Goal: Find specific page/section: Find specific page/section

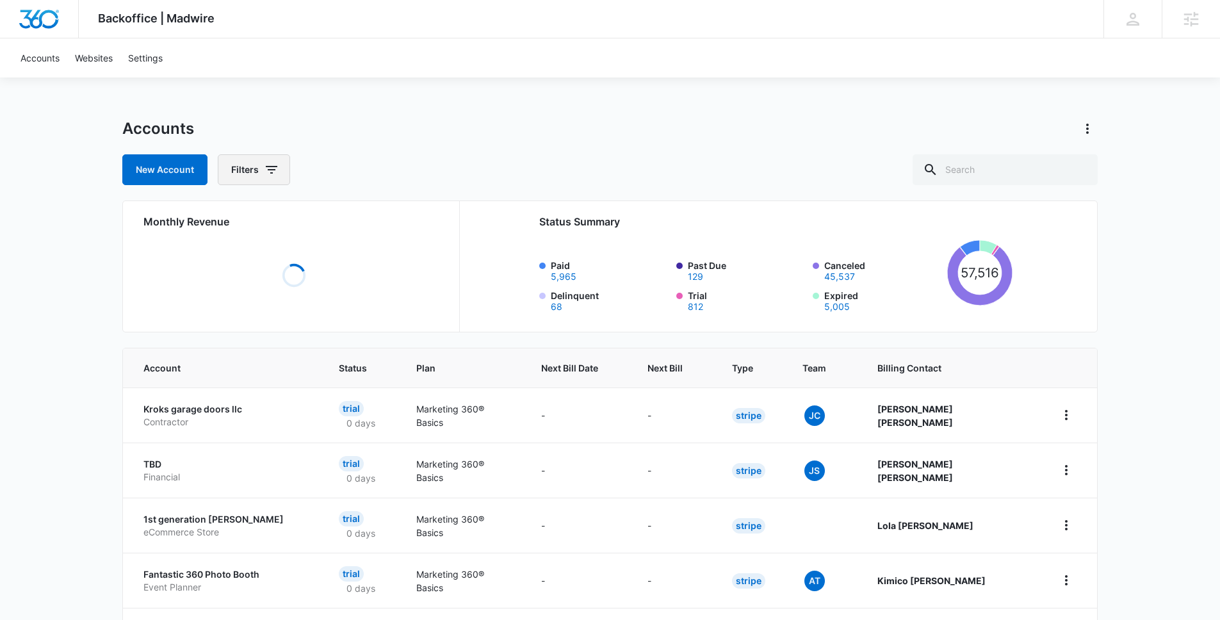
click at [270, 162] on icon "button" at bounding box center [271, 169] width 15 height 15
click at [301, 214] on div "Billing Status" at bounding box center [307, 216] width 147 height 21
click at [371, 217] on icon "Show Billing Status filters" at bounding box center [371, 216] width 3 height 6
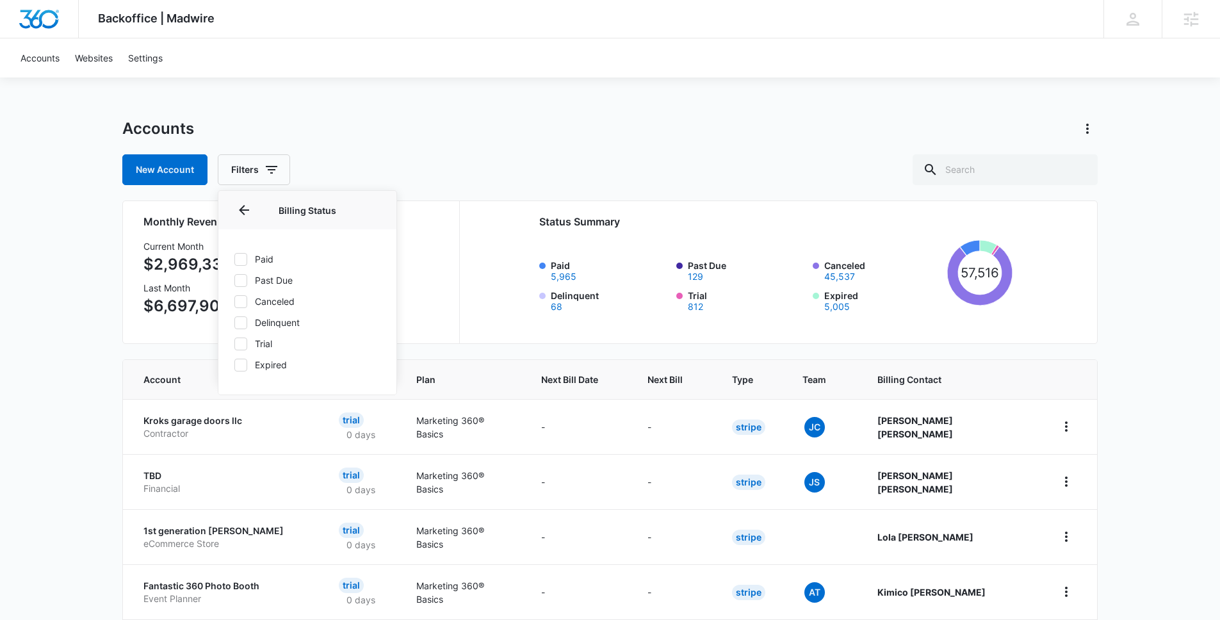
click at [252, 256] on label "Paid" at bounding box center [307, 258] width 147 height 13
click at [234, 259] on input "Paid" at bounding box center [234, 259] width 1 height 1
checkbox input "true"
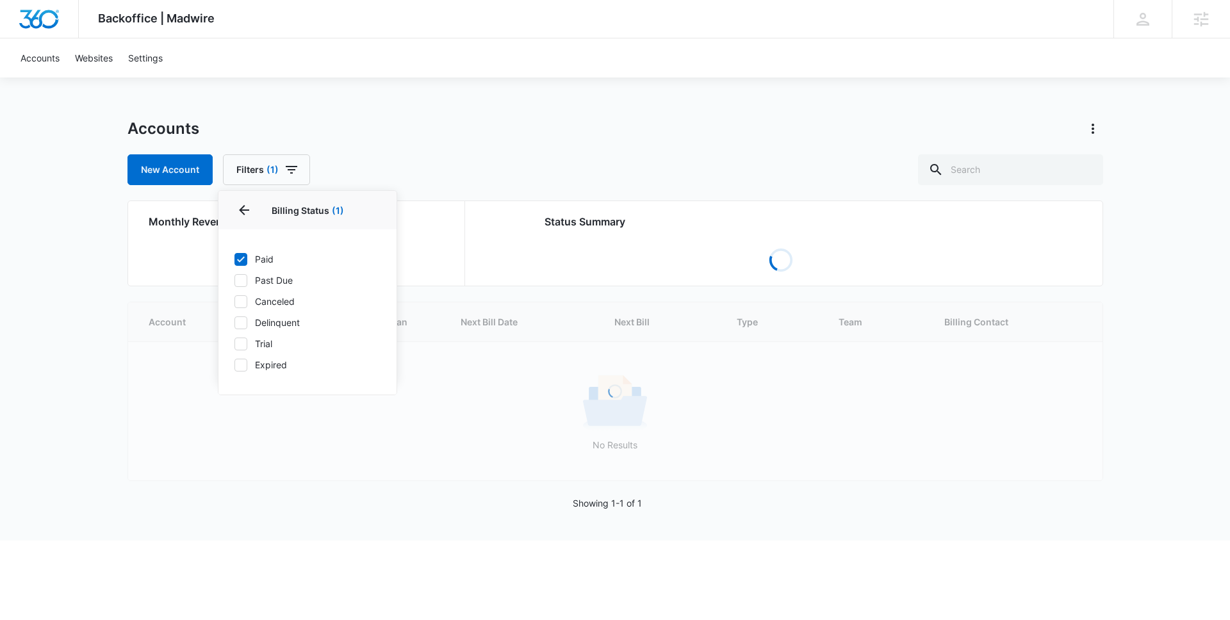
click at [534, 189] on div "Accounts New Account Filters (1) Billing Status 1 Billing Status (1) Paid Past …" at bounding box center [615, 330] width 976 height 422
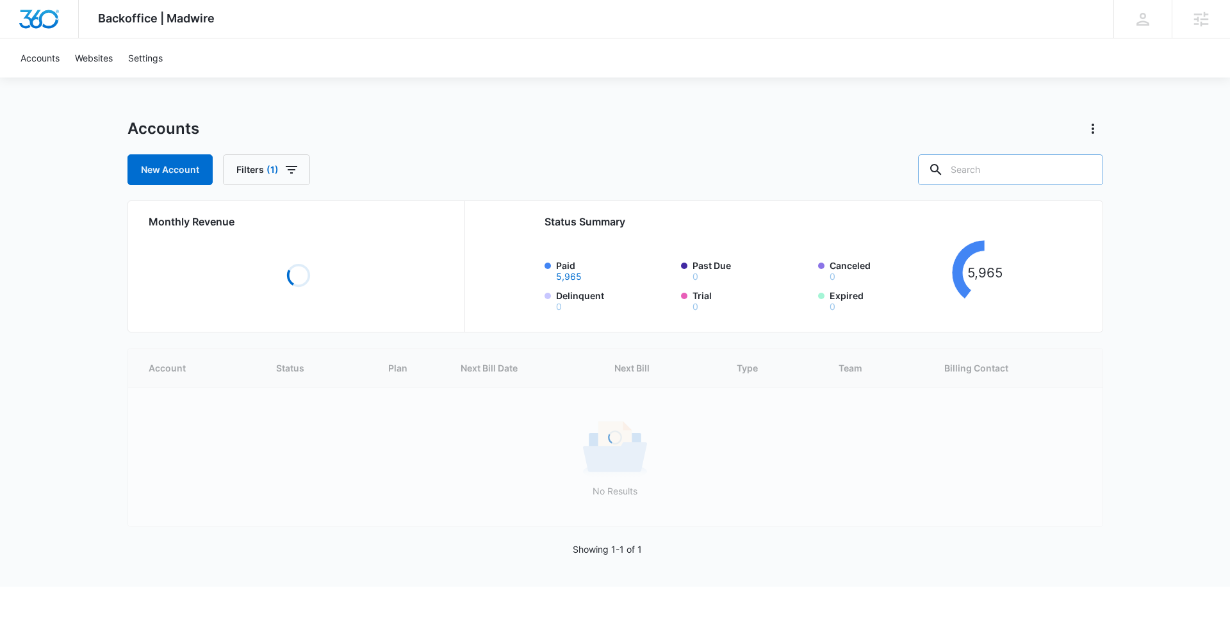
click at [982, 174] on input "text" at bounding box center [1010, 169] width 185 height 31
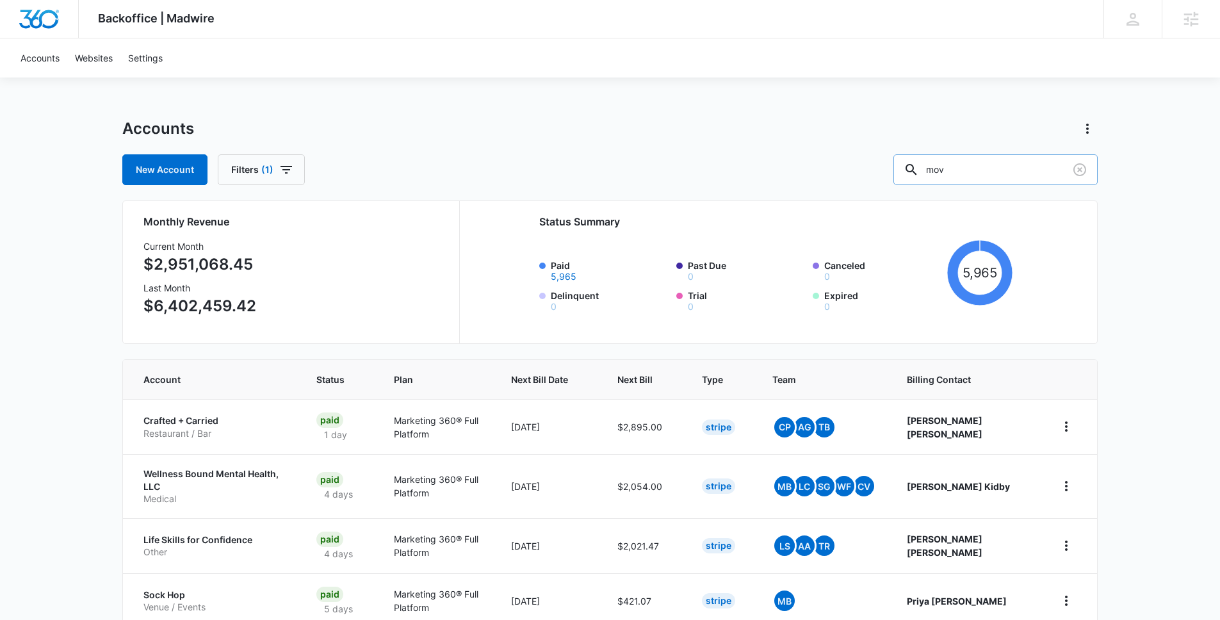
type input "mov"
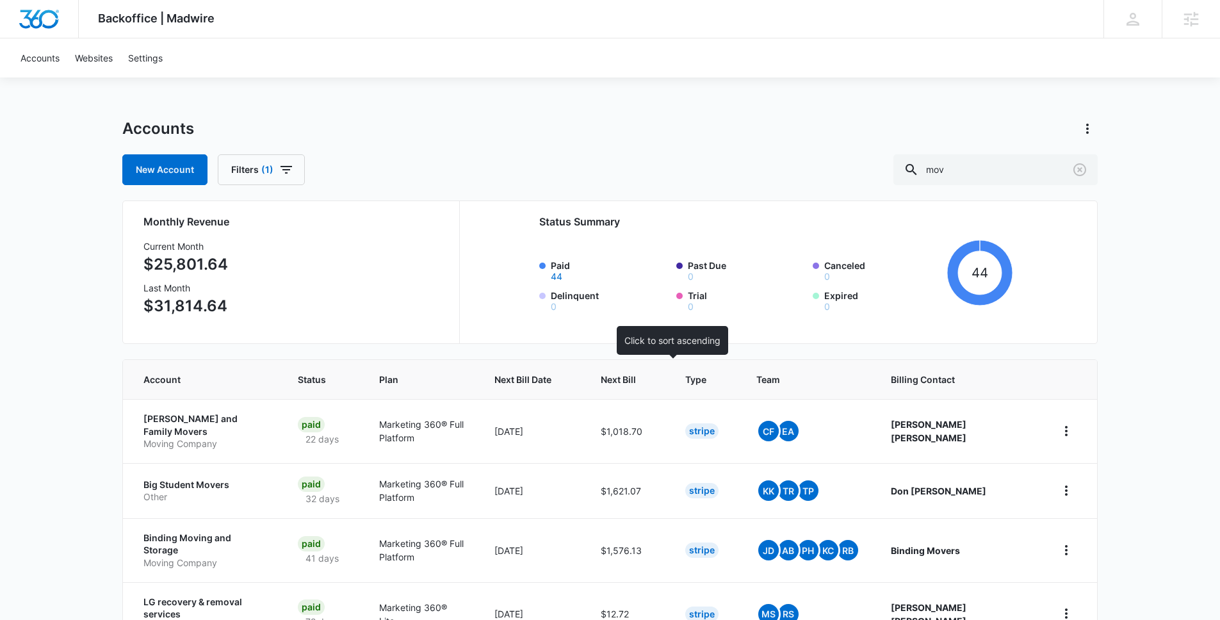
click at [669, 386] on th "Next Bill" at bounding box center [628, 379] width 85 height 39
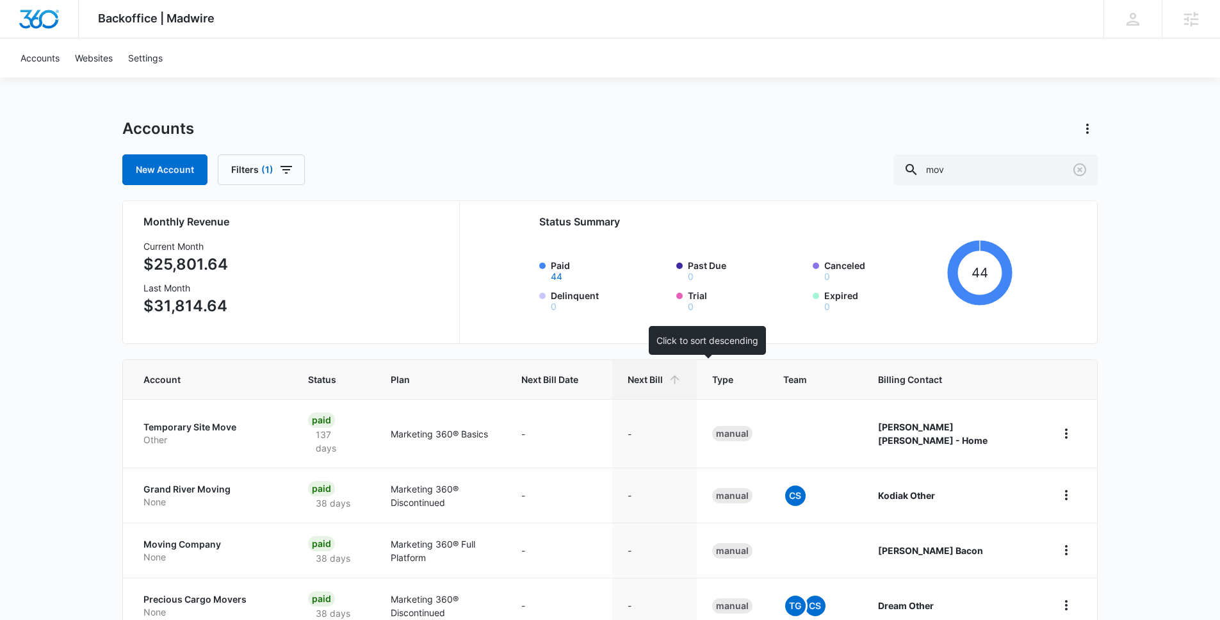
click at [669, 386] on th "Next Bill" at bounding box center [654, 379] width 85 height 39
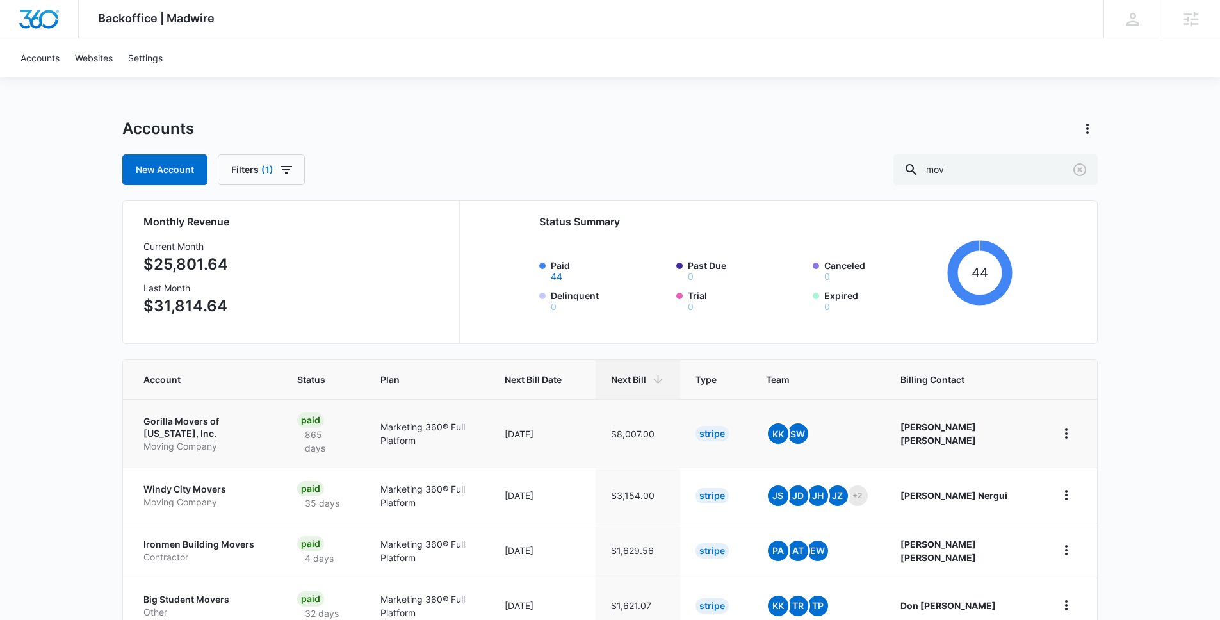
click at [193, 415] on p "Gorilla Movers of [US_STATE], Inc." at bounding box center [205, 427] width 123 height 25
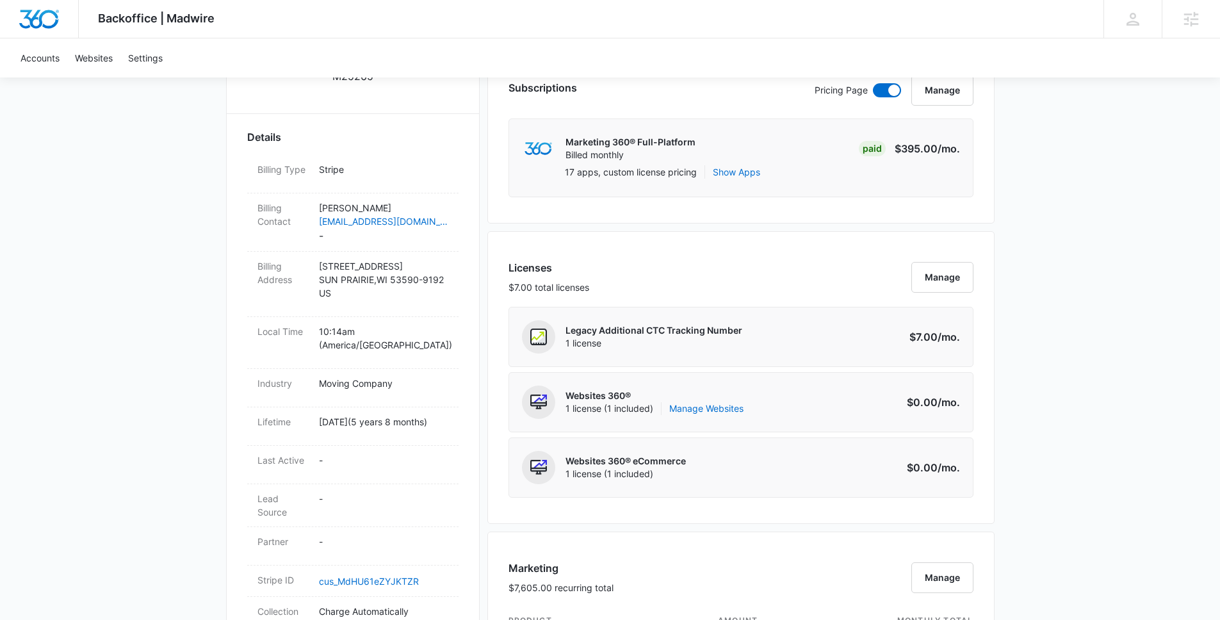
scroll to position [124, 0]
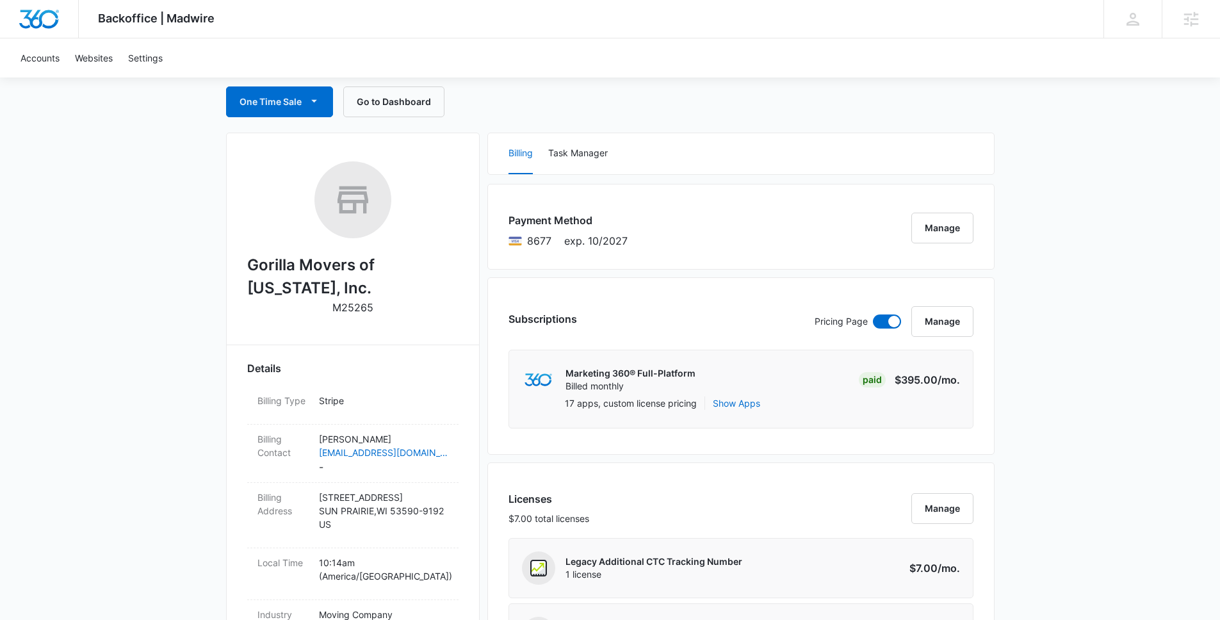
click at [267, 264] on h2 "Gorilla Movers of [US_STATE], Inc." at bounding box center [352, 277] width 211 height 46
copy h2 "Gorilla Movers of [US_STATE], Inc."
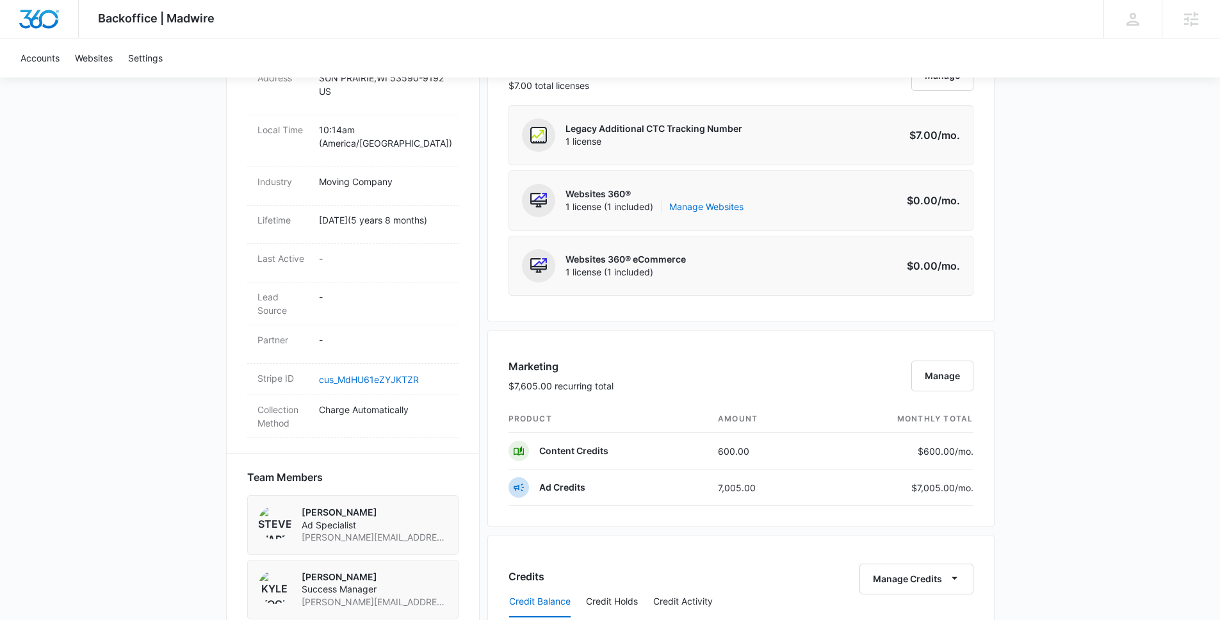
scroll to position [0, 0]
